Goal: Task Accomplishment & Management: Manage account settings

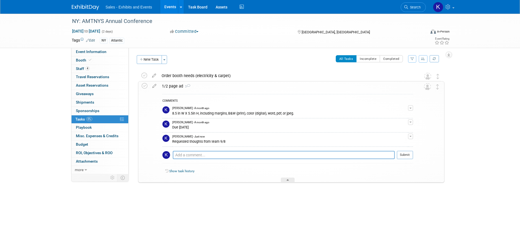
click at [80, 1] on div at bounding box center [89, 5] width 34 height 10
drag, startPoint x: 83, startPoint y: 7, endPoint x: 90, endPoint y: 9, distance: 8.0
click at [83, 7] on img at bounding box center [85, 7] width 27 height 5
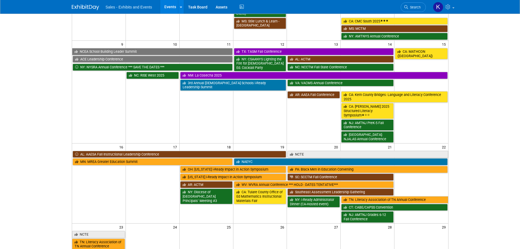
scroll to position [191, 0]
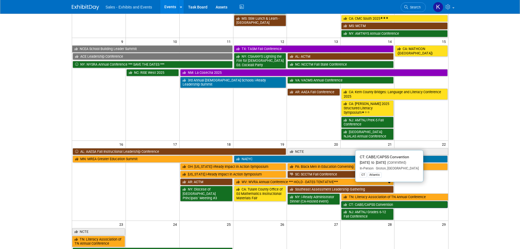
click at [364, 201] on link "CT: CABE/CAPSS Convention" at bounding box center [394, 204] width 106 height 7
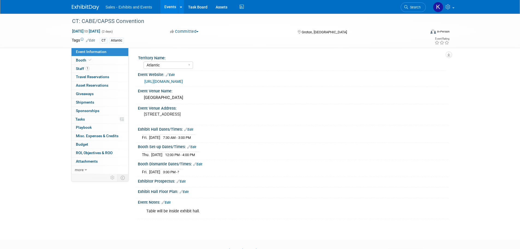
select select "Atlantic"
click at [85, 61] on span "Booth" at bounding box center [84, 60] width 17 height 4
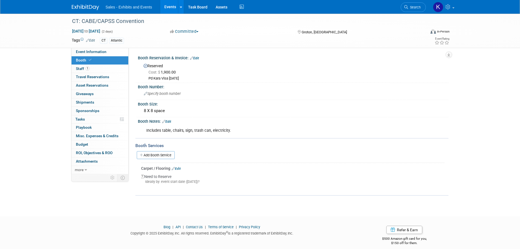
click at [179, 167] on link "Edit" at bounding box center [176, 169] width 9 height 4
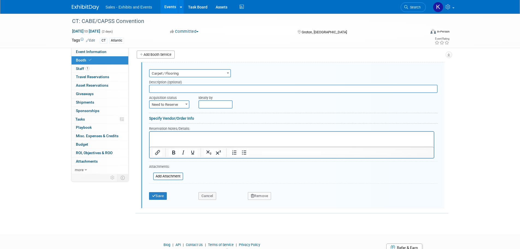
click at [256, 196] on button "Remove" at bounding box center [259, 196] width 23 height 8
click at [290, 201] on link "Yes" at bounding box center [290, 200] width 16 height 9
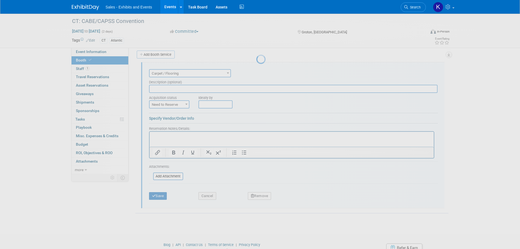
scroll to position [5, 0]
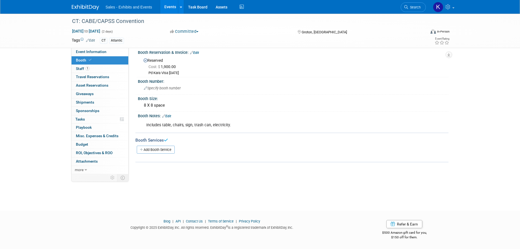
drag, startPoint x: 169, startPoint y: 113, endPoint x: 203, endPoint y: 127, distance: 37.0
click at [169, 114] on div "Booth Notes: Edit" at bounding box center [293, 115] width 311 height 7
click at [169, 117] on link "Edit" at bounding box center [166, 116] width 9 height 4
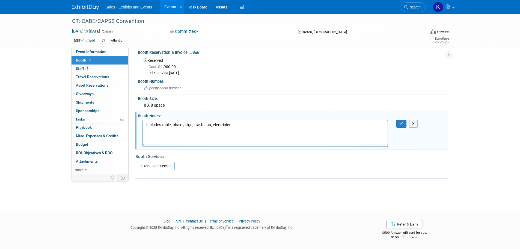
scroll to position [0, 0]
click at [239, 121] on html "Includes table, chairs, sign, trash can, electricity." at bounding box center [265, 124] width 245 height 8
drag, startPoint x: 401, startPoint y: 125, endPoint x: 402, endPoint y: 129, distance: 4.2
click at [401, 125] on button "button" at bounding box center [401, 124] width 10 height 8
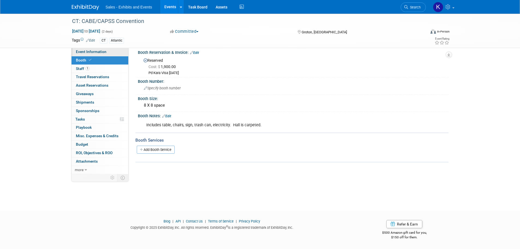
click at [79, 54] on span "Event Information" at bounding box center [91, 51] width 31 height 4
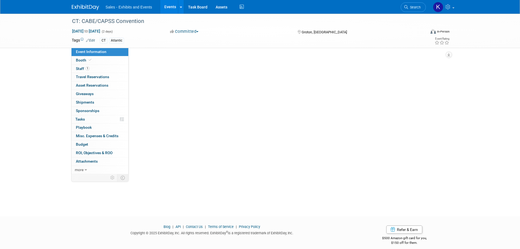
select select "Atlantic"
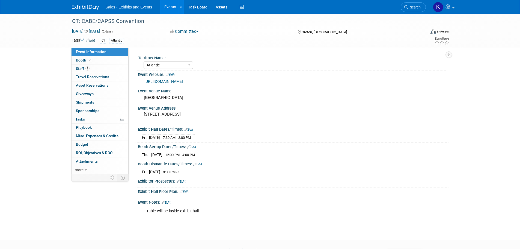
click at [195, 147] on link "Edit" at bounding box center [191, 147] width 9 height 4
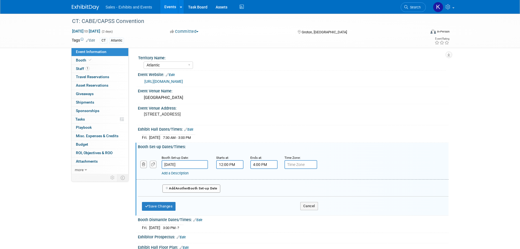
click at [192, 190] on button "Add Another Booth Set-up Date" at bounding box center [191, 188] width 58 height 8
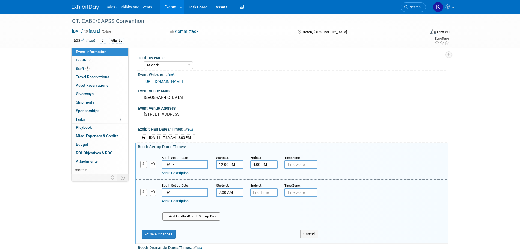
drag, startPoint x: 228, startPoint y: 190, endPoint x: 233, endPoint y: 190, distance: 5.0
click at [227, 190] on input "7:00 AM" at bounding box center [229, 192] width 27 height 9
click at [231, 231] on span at bounding box center [229, 230] width 10 height 10
drag, startPoint x: 256, startPoint y: 221, endPoint x: 258, endPoint y: 226, distance: 5.0
click at [257, 223] on table "06 : 00 AM" at bounding box center [253, 218] width 70 height 38
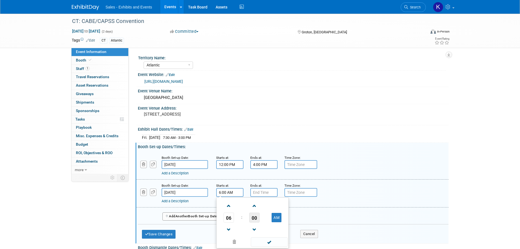
drag, startPoint x: 253, startPoint y: 220, endPoint x: 259, endPoint y: 232, distance: 13.4
click at [253, 221] on span "00" at bounding box center [254, 217] width 10 height 10
click at [263, 218] on td "30" at bounding box center [261, 220] width 17 height 15
type input "6:30 AM"
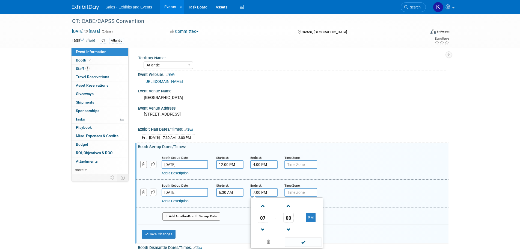
click at [260, 193] on input "7:00 PM" at bounding box center [263, 192] width 27 height 9
drag, startPoint x: 288, startPoint y: 218, endPoint x: 289, endPoint y: 221, distance: 3.7
click at [288, 219] on span "00" at bounding box center [288, 217] width 10 height 10
click at [293, 221] on td "30" at bounding box center [295, 220] width 17 height 15
drag, startPoint x: 310, startPoint y: 220, endPoint x: 312, endPoint y: 224, distance: 3.9
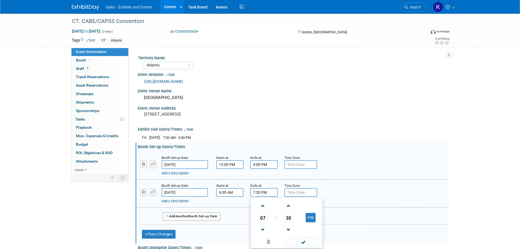
click at [310, 220] on button "PM" at bounding box center [311, 217] width 10 height 9
type input "7:30 AM"
drag, startPoint x: 307, startPoint y: 242, endPoint x: 250, endPoint y: 243, distance: 57.1
click at [306, 242] on span at bounding box center [303, 242] width 37 height 10
drag, startPoint x: 159, startPoint y: 235, endPoint x: 189, endPoint y: 234, distance: 30.1
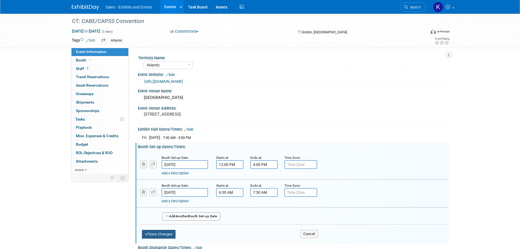
click at [160, 236] on button "Save Changes" at bounding box center [159, 234] width 34 height 9
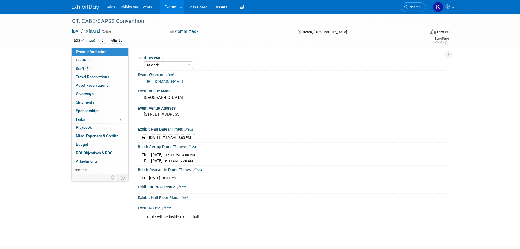
click at [199, 168] on link "Edit" at bounding box center [197, 170] width 9 height 4
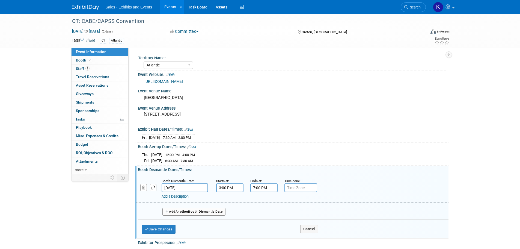
click at [271, 187] on input "7:00 PM" at bounding box center [263, 187] width 27 height 9
drag, startPoint x: 265, startPoint y: 227, endPoint x: 278, endPoint y: 228, distance: 13.2
click at [265, 227] on span at bounding box center [263, 225] width 10 height 10
type input "6:00 PM"
drag, startPoint x: 301, startPoint y: 237, endPoint x: 278, endPoint y: 240, distance: 23.2
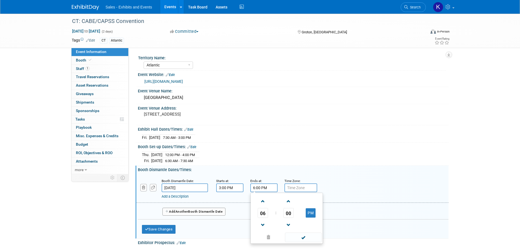
click at [301, 237] on span at bounding box center [303, 237] width 37 height 10
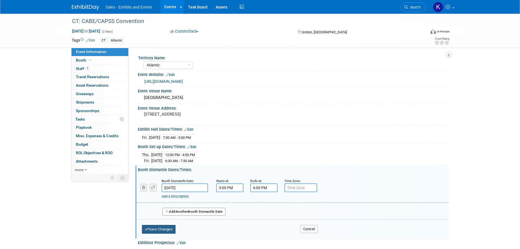
drag, startPoint x: 159, startPoint y: 230, endPoint x: 169, endPoint y: 232, distance: 10.3
click at [159, 230] on button "Save Changes" at bounding box center [159, 229] width 34 height 9
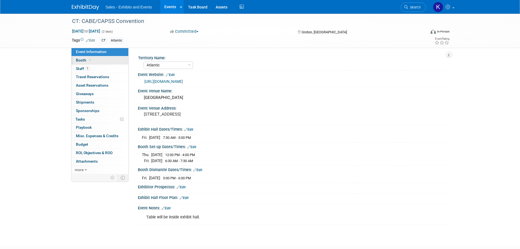
click at [79, 61] on span "Booth" at bounding box center [84, 60] width 17 height 4
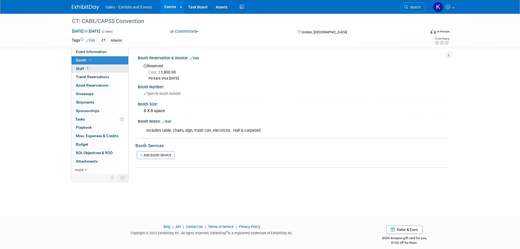
click at [81, 68] on span "Staff 1" at bounding box center [83, 68] width 14 height 4
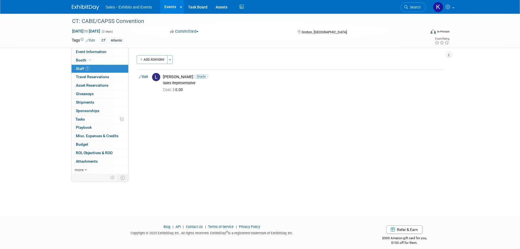
click at [89, 6] on img at bounding box center [85, 7] width 27 height 5
